Goal: Transaction & Acquisition: Purchase product/service

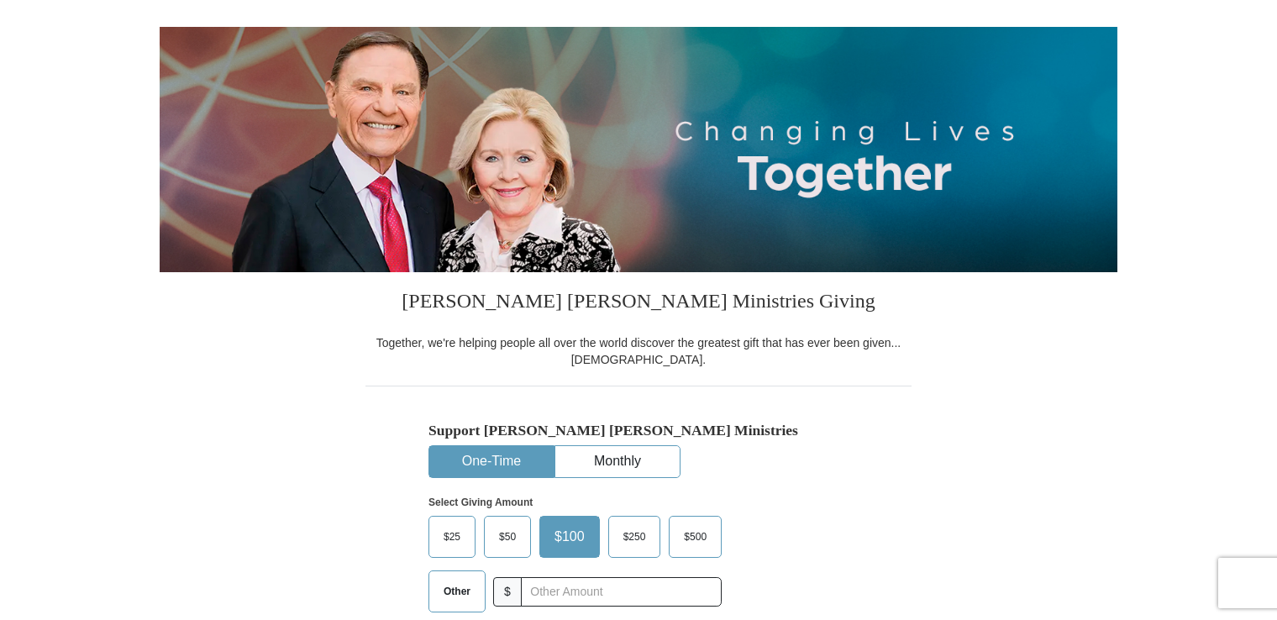
scroll to position [252, 0]
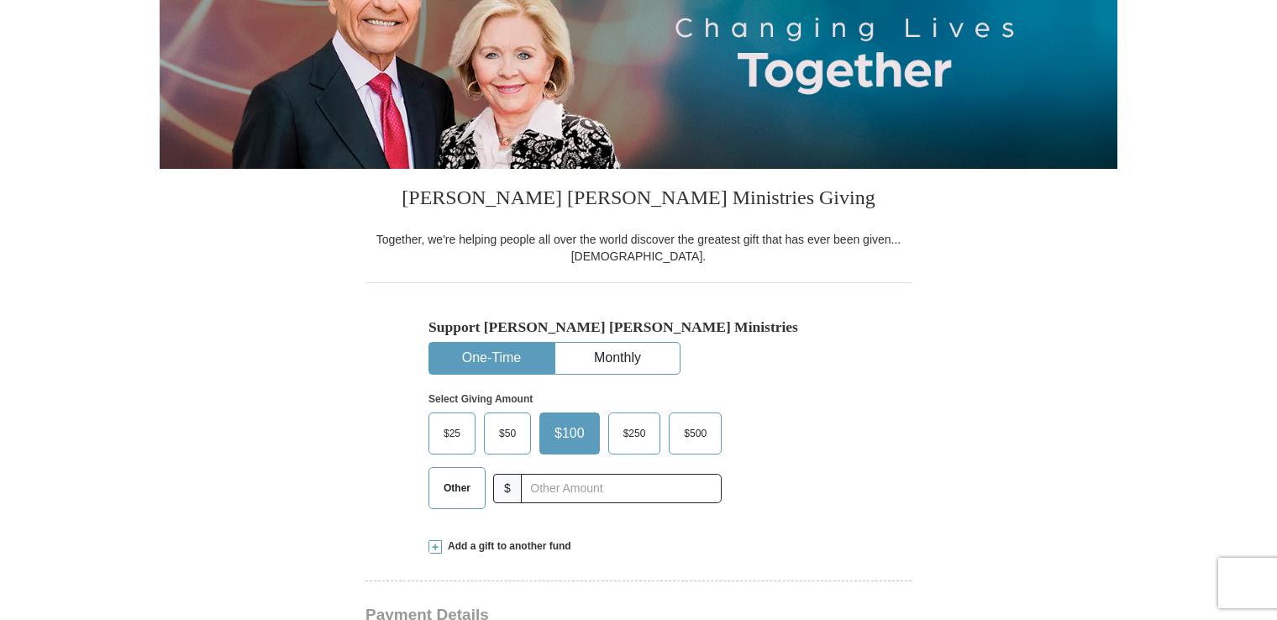
click at [458, 359] on button "One-Time" at bounding box center [491, 358] width 124 height 31
click at [504, 426] on span "$50" at bounding box center [508, 433] width 34 height 25
click at [0, 0] on input "$50" at bounding box center [0, 0] width 0 height 0
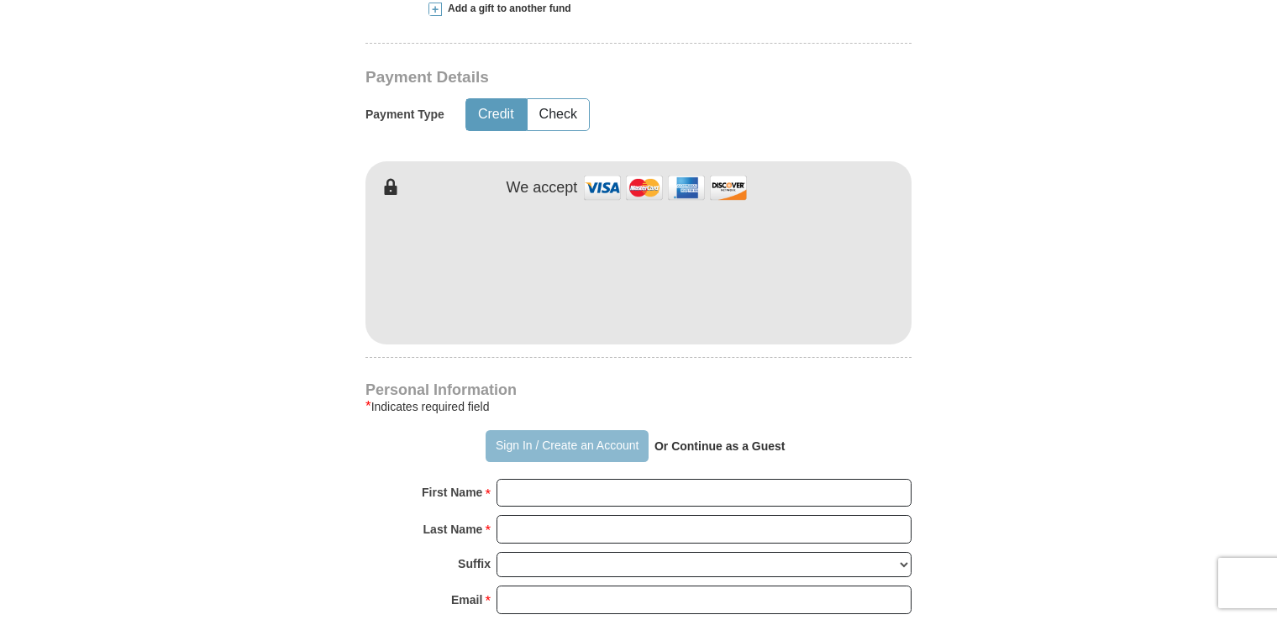
scroll to position [840, 0]
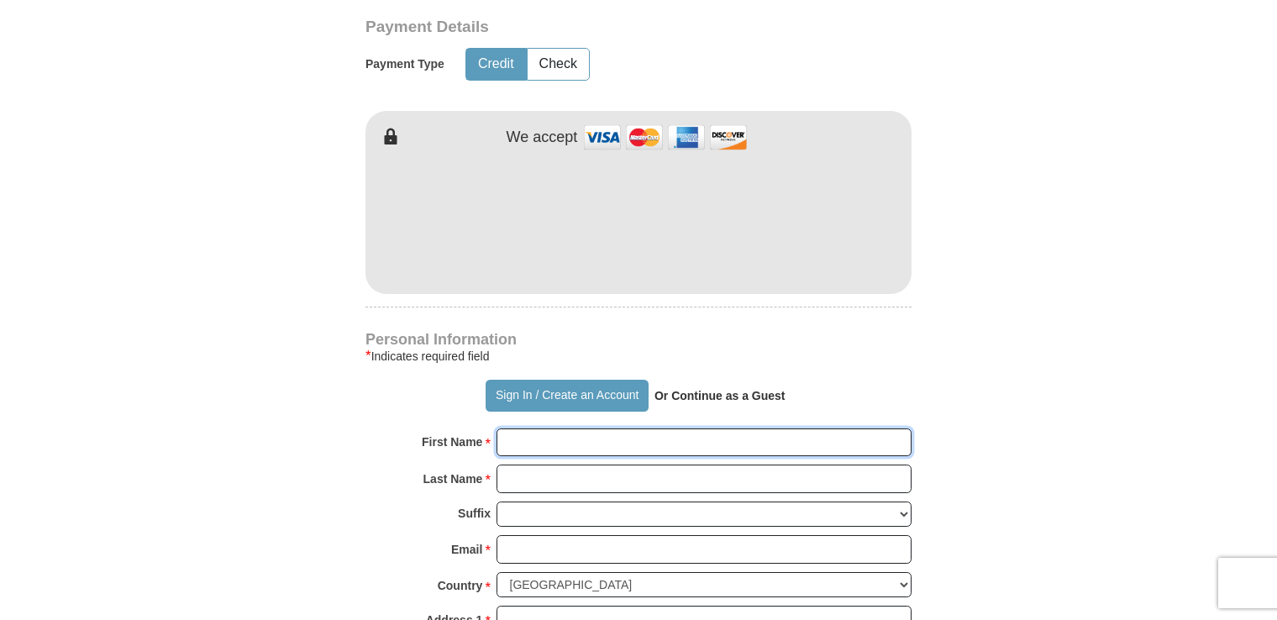
click at [595, 446] on input "First Name *" at bounding box center [703, 442] width 415 height 29
type input "[PERSON_NAME]"
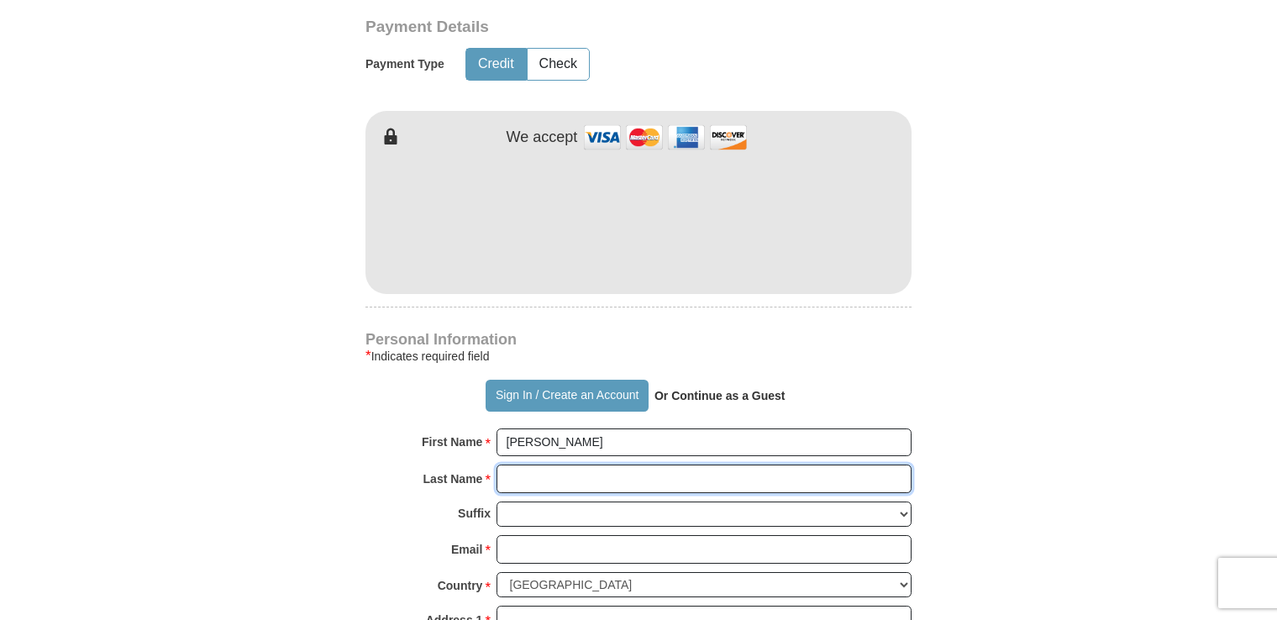
type input "[PERSON_NAME]"
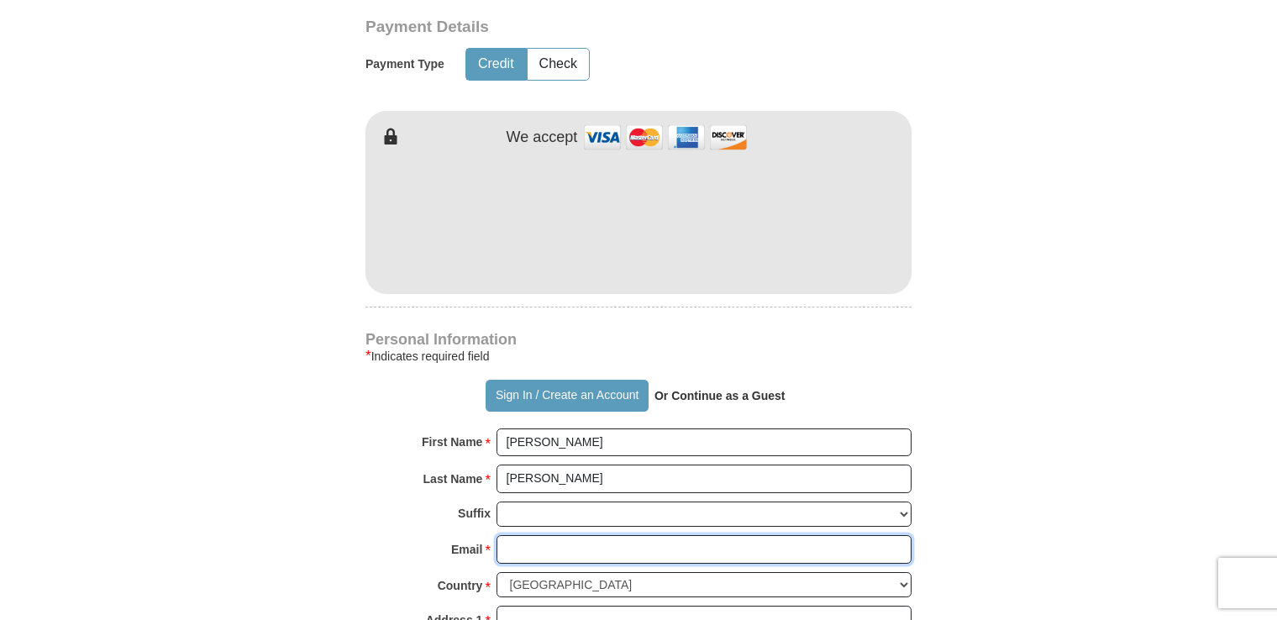
type input "[EMAIL_ADDRESS][DOMAIN_NAME]"
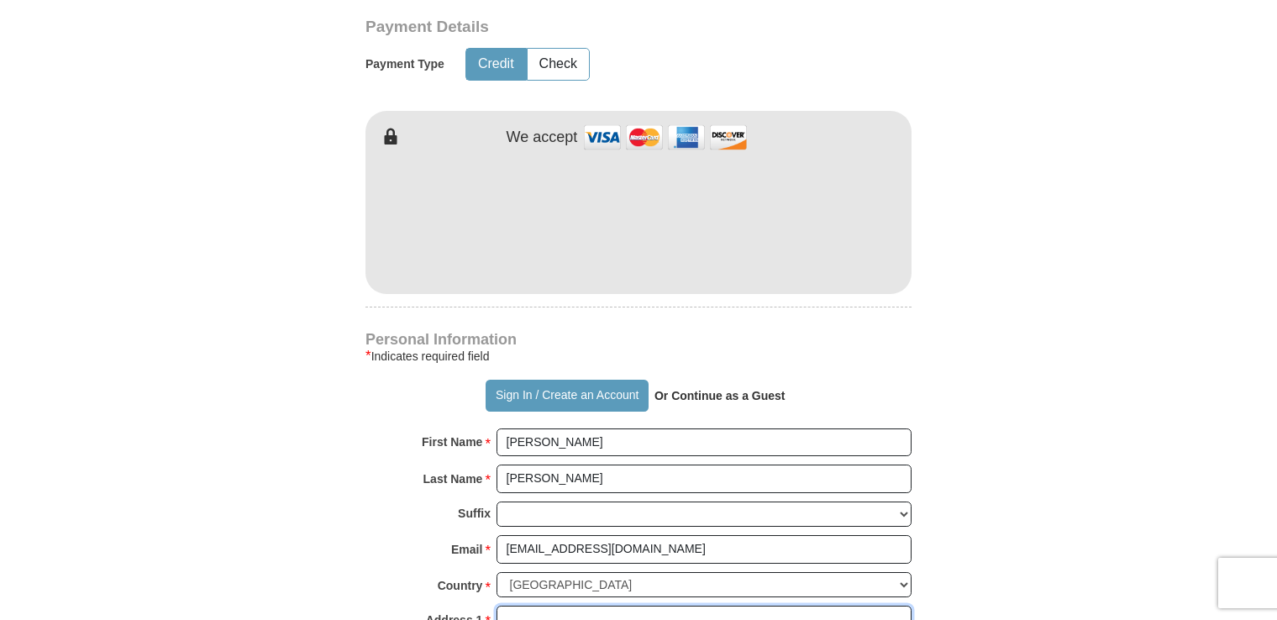
type input "[STREET_ADDRESS]"
type input "Emmaus"
type input "18049"
type input "[PHONE_NUMBER]"
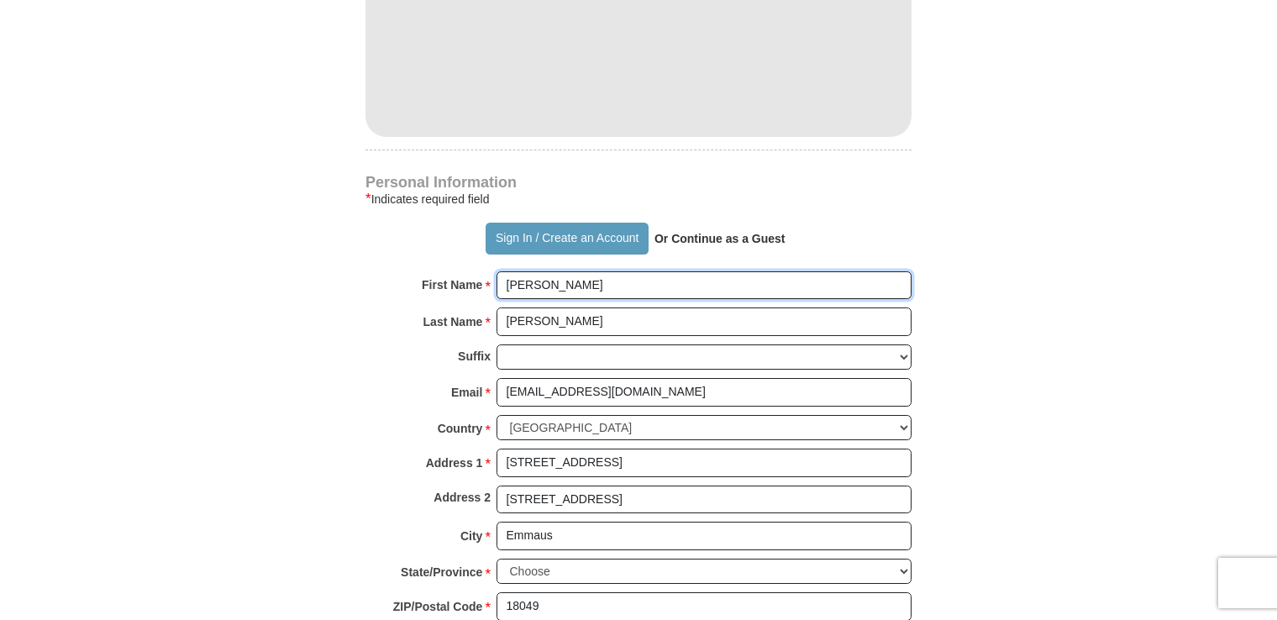
scroll to position [1008, 0]
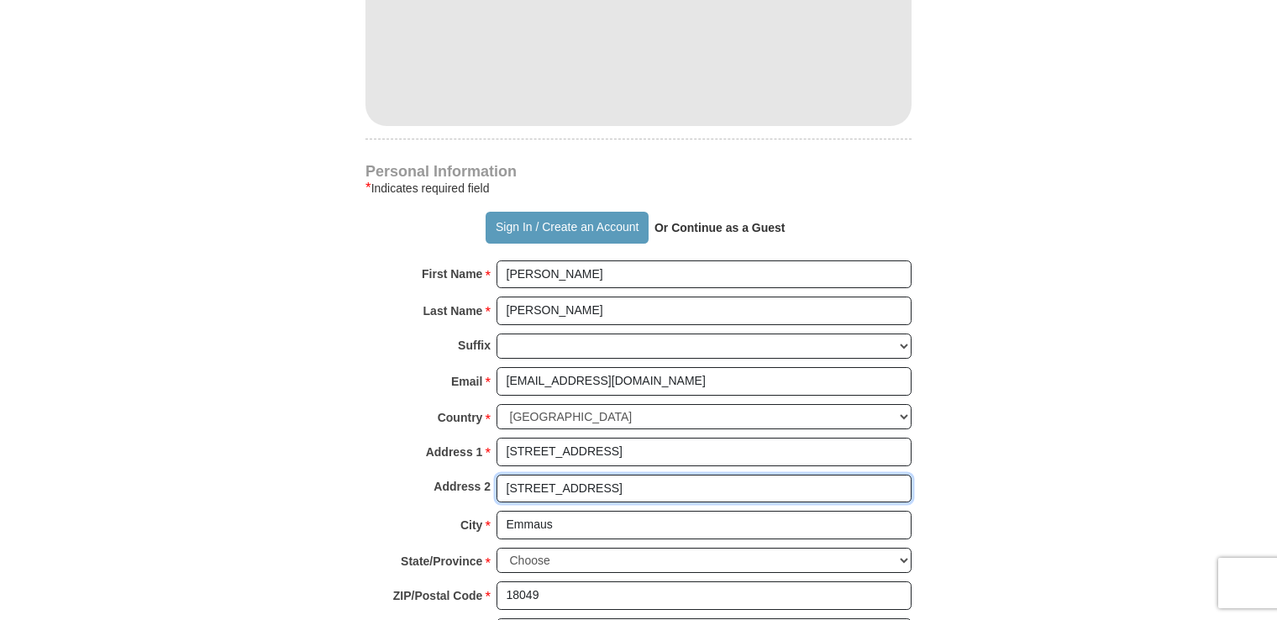
drag, startPoint x: 635, startPoint y: 486, endPoint x: 464, endPoint y: 512, distance: 172.4
click at [464, 512] on div "Personal Information * Indicates required field Sign In / Create an Account Or …" at bounding box center [638, 414] width 546 height 498
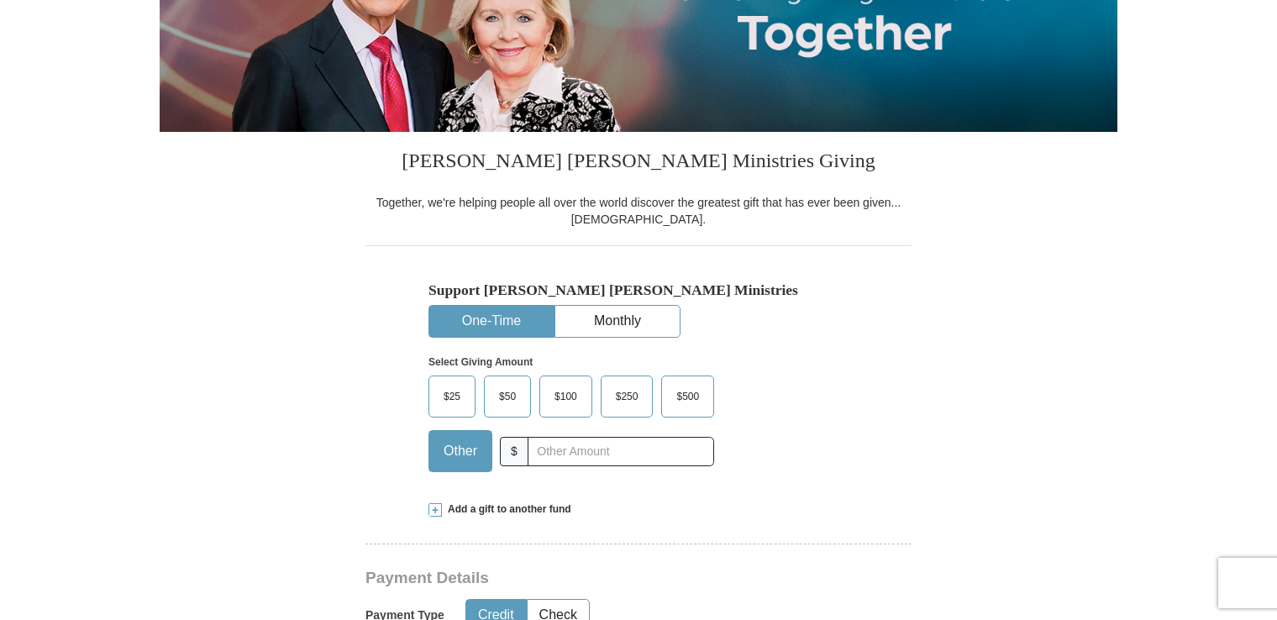
scroll to position [252, 0]
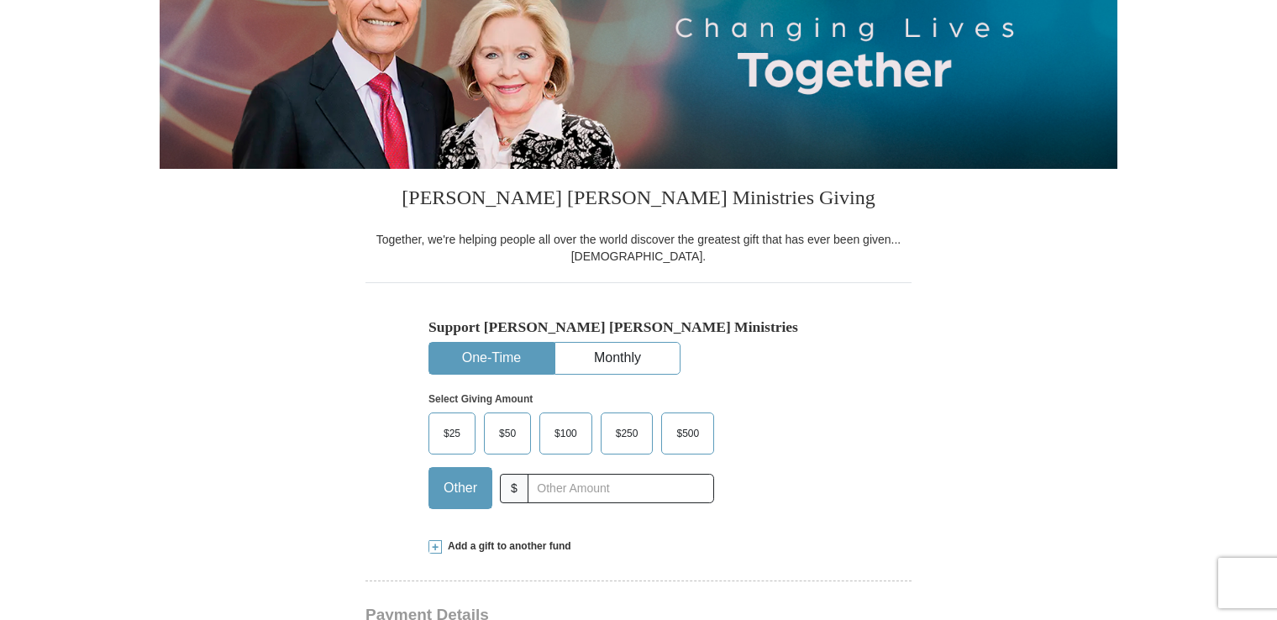
click at [504, 427] on span "$50" at bounding box center [508, 433] width 34 height 25
click at [0, 0] on input "$50" at bounding box center [0, 0] width 0 height 0
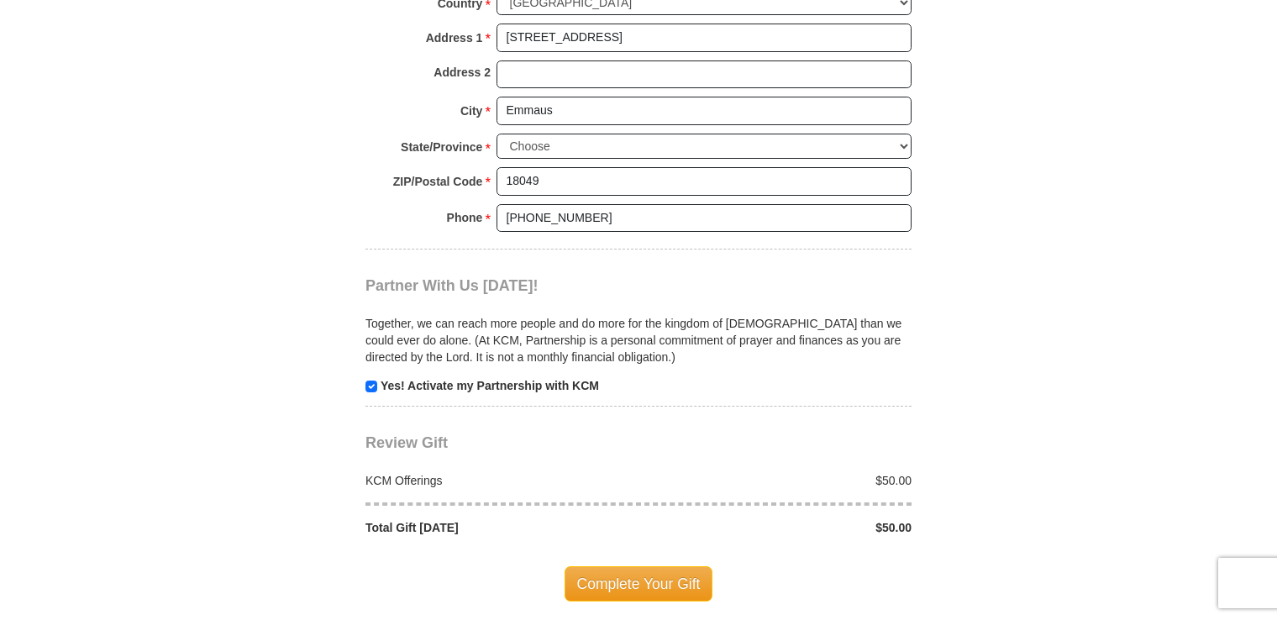
scroll to position [1428, 0]
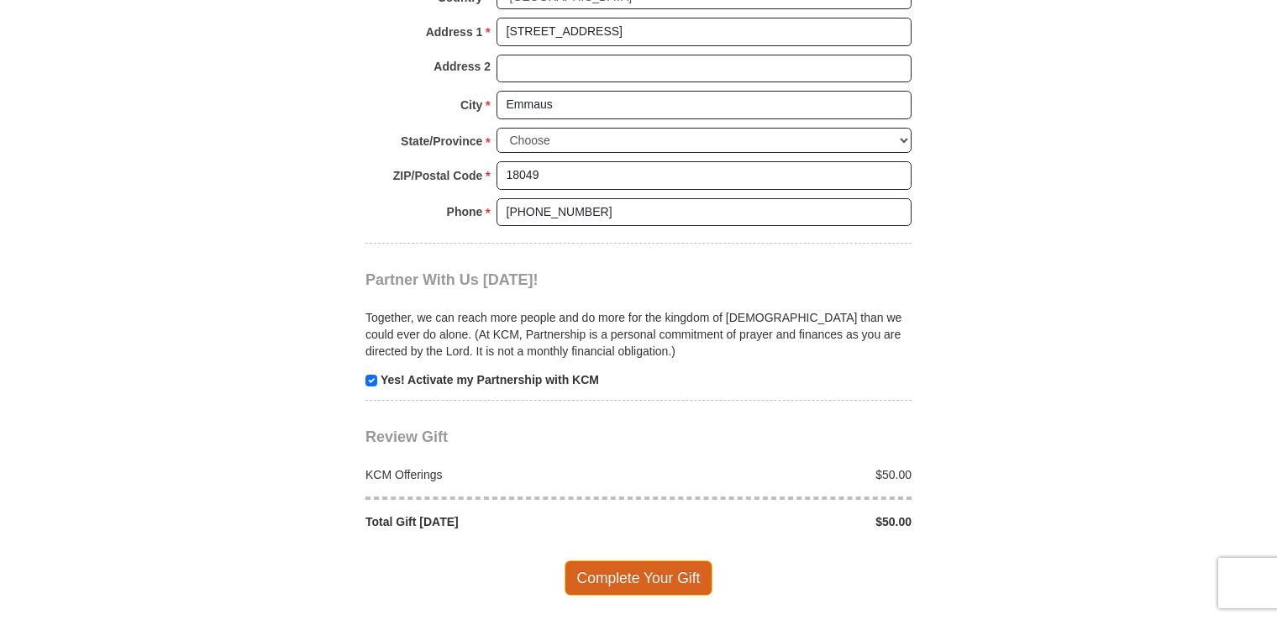
click at [670, 563] on span "Complete Your Gift" at bounding box center [638, 577] width 149 height 35
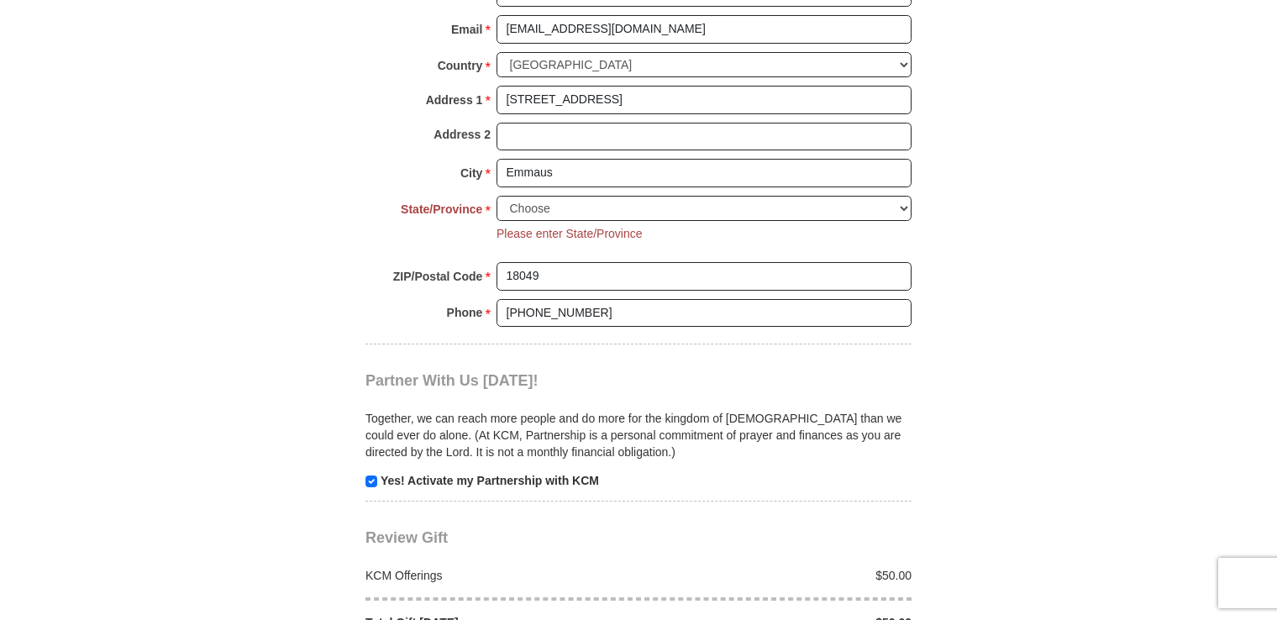
scroll to position [1282, 0]
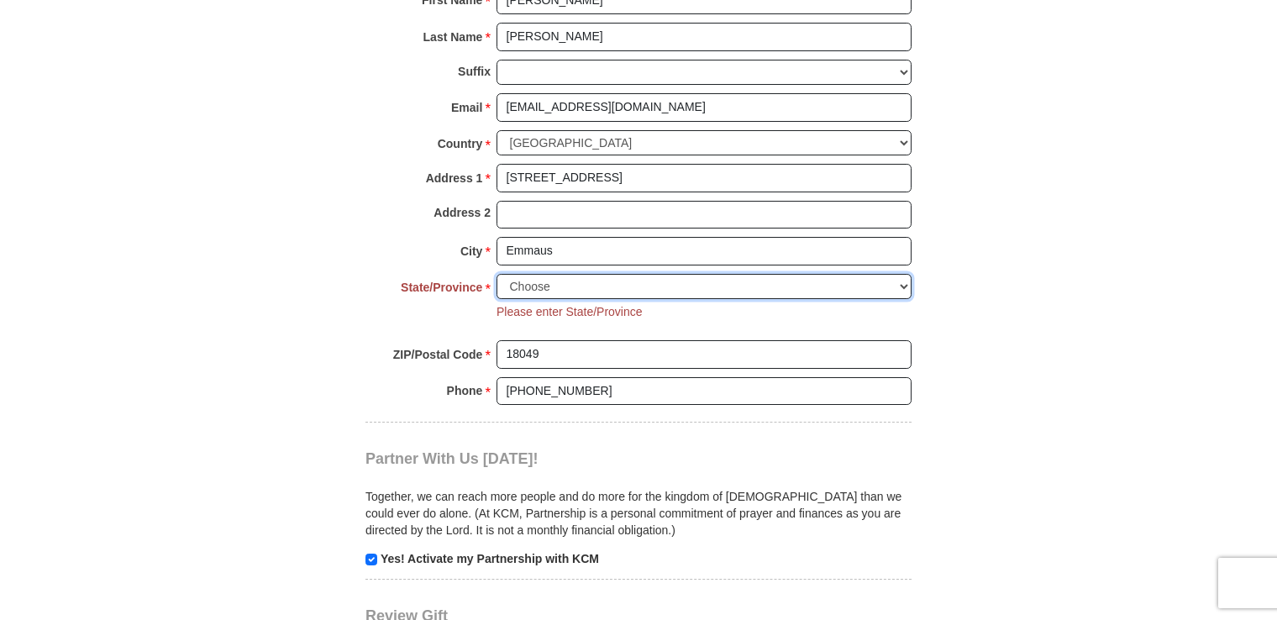
click at [879, 286] on select "Choose [US_STATE] [US_STATE] [US_STATE] [US_STATE] [US_STATE] Armed Forces Amer…" at bounding box center [703, 287] width 415 height 26
select select "PA"
click at [496, 274] on select "Choose [US_STATE] [US_STATE] [US_STATE] [US_STATE] [US_STATE] Armed Forces Amer…" at bounding box center [703, 287] width 415 height 26
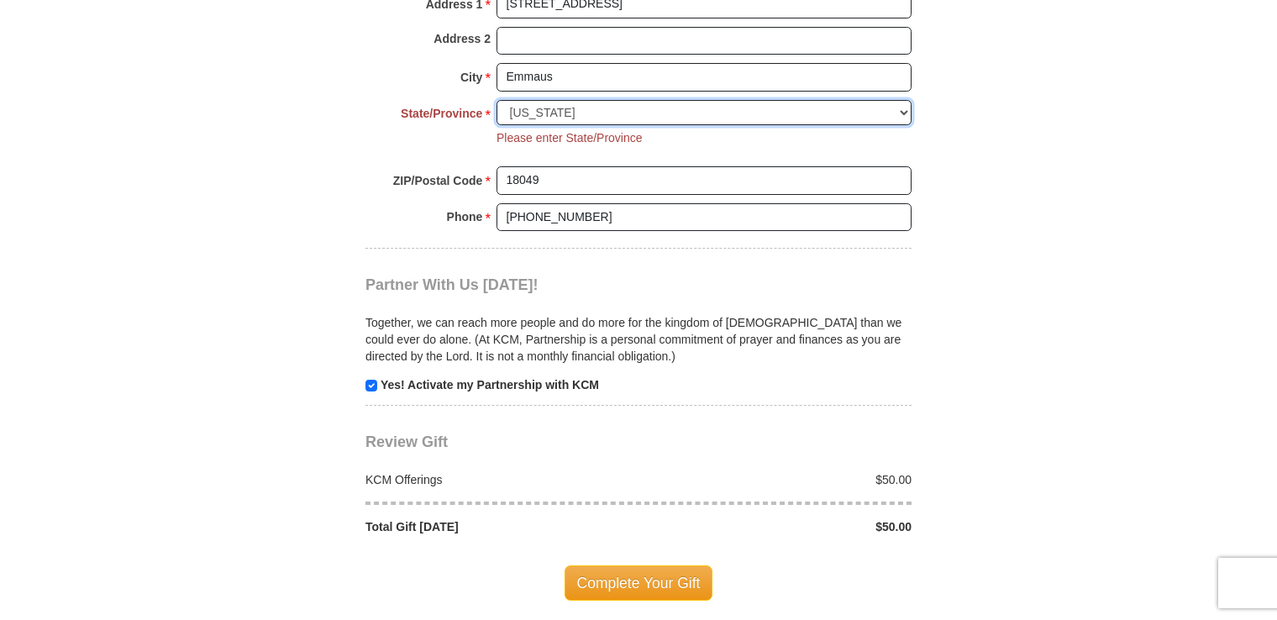
scroll to position [1534, 0]
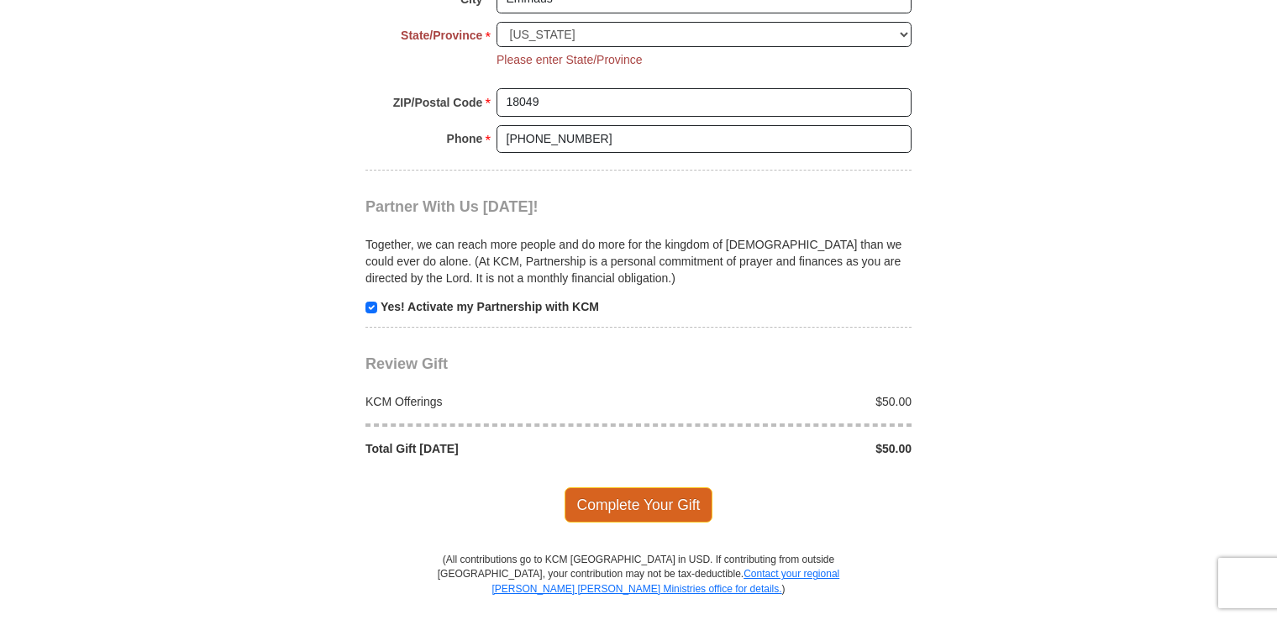
click at [653, 495] on span "Complete Your Gift" at bounding box center [638, 504] width 149 height 35
